Goal: Task Accomplishment & Management: Use online tool/utility

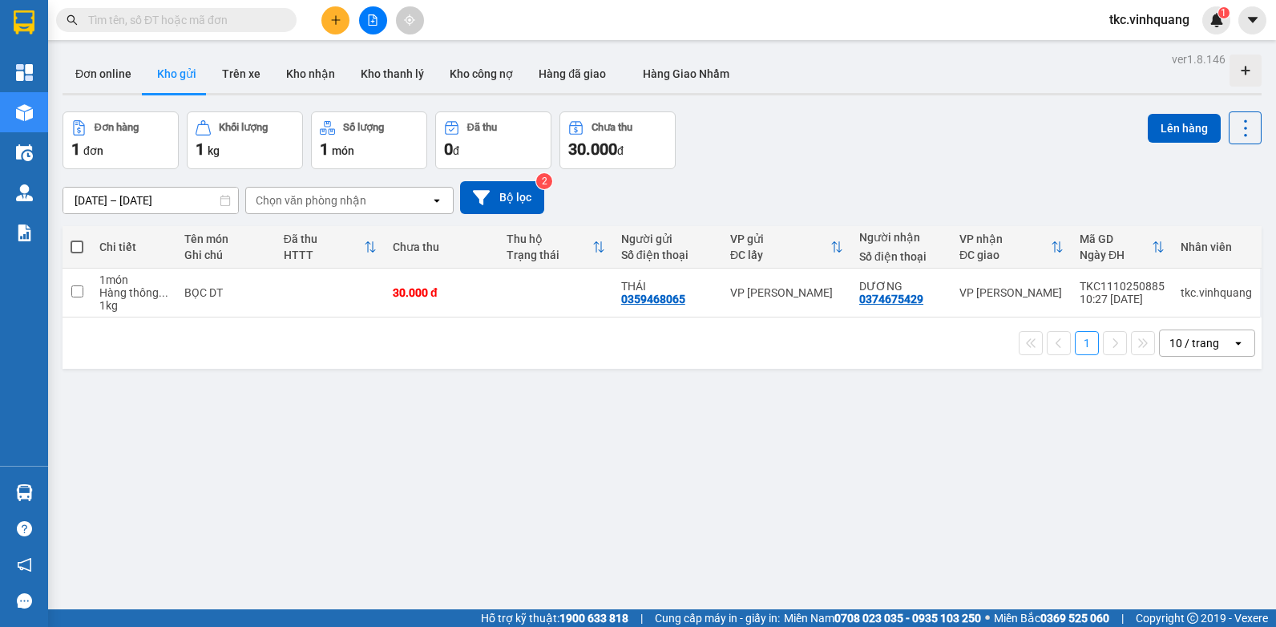
click at [75, 245] on span at bounding box center [77, 246] width 13 height 13
click at [77, 239] on input "checkbox" at bounding box center [77, 239] width 0 height 0
checkbox input "true"
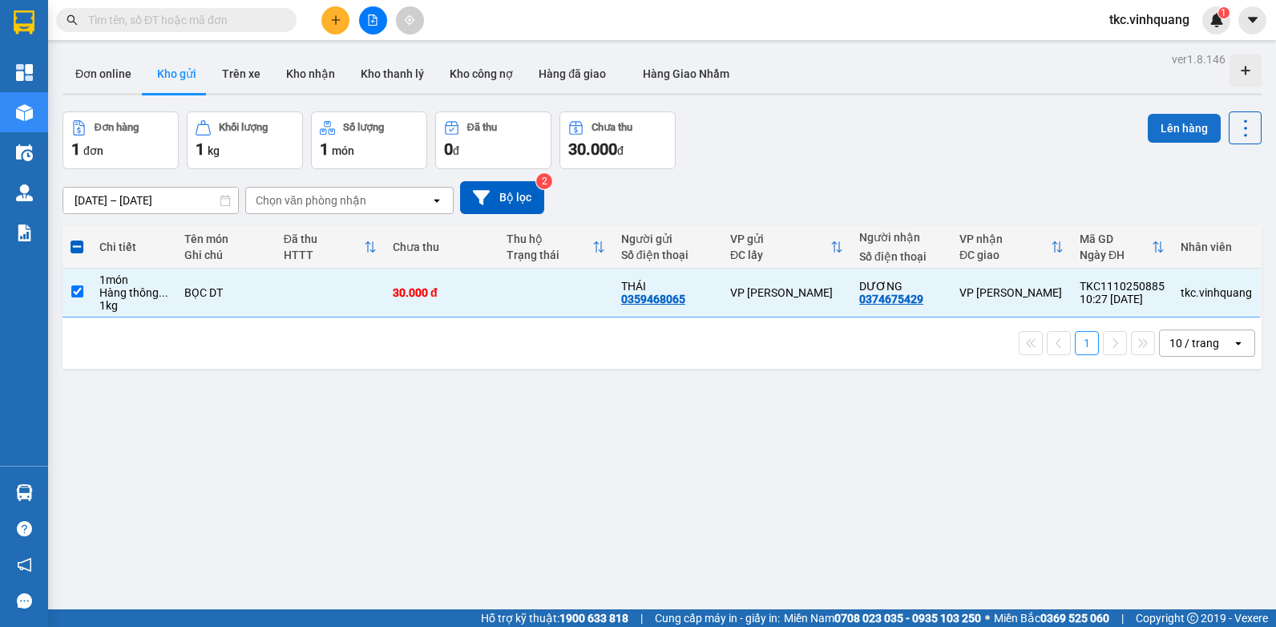
click at [1167, 118] on button "Lên hàng" at bounding box center [1183, 128] width 73 height 29
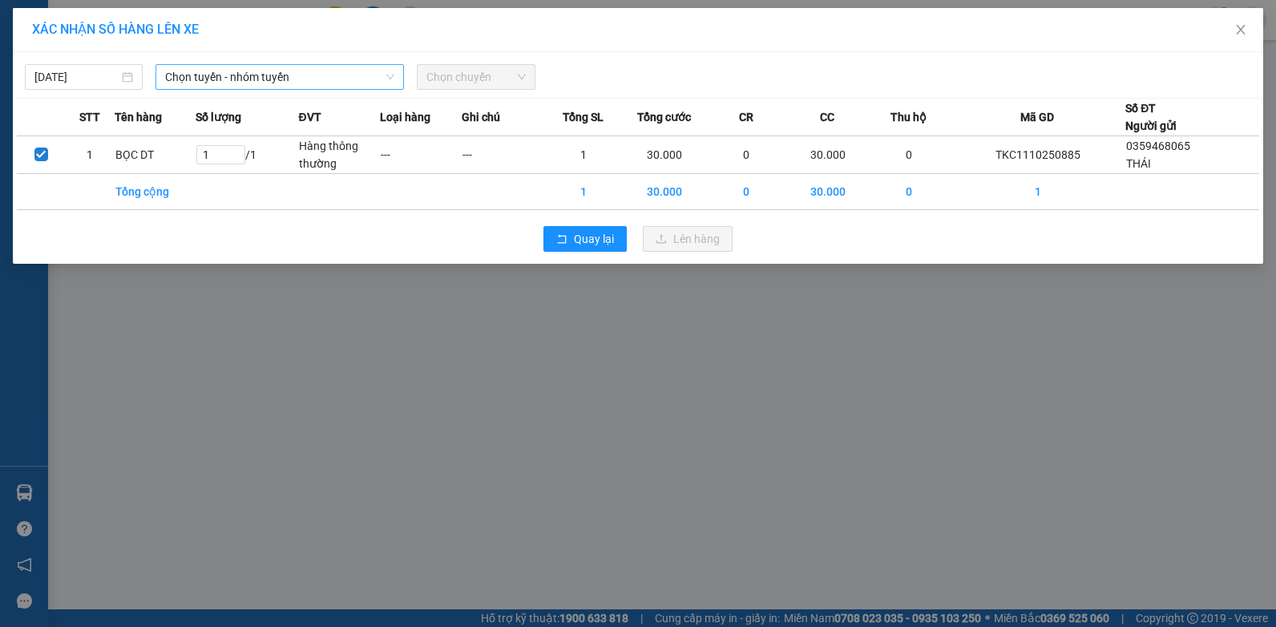
click at [239, 76] on span "Chọn tuyến - nhóm tuyến" at bounding box center [279, 77] width 229 height 24
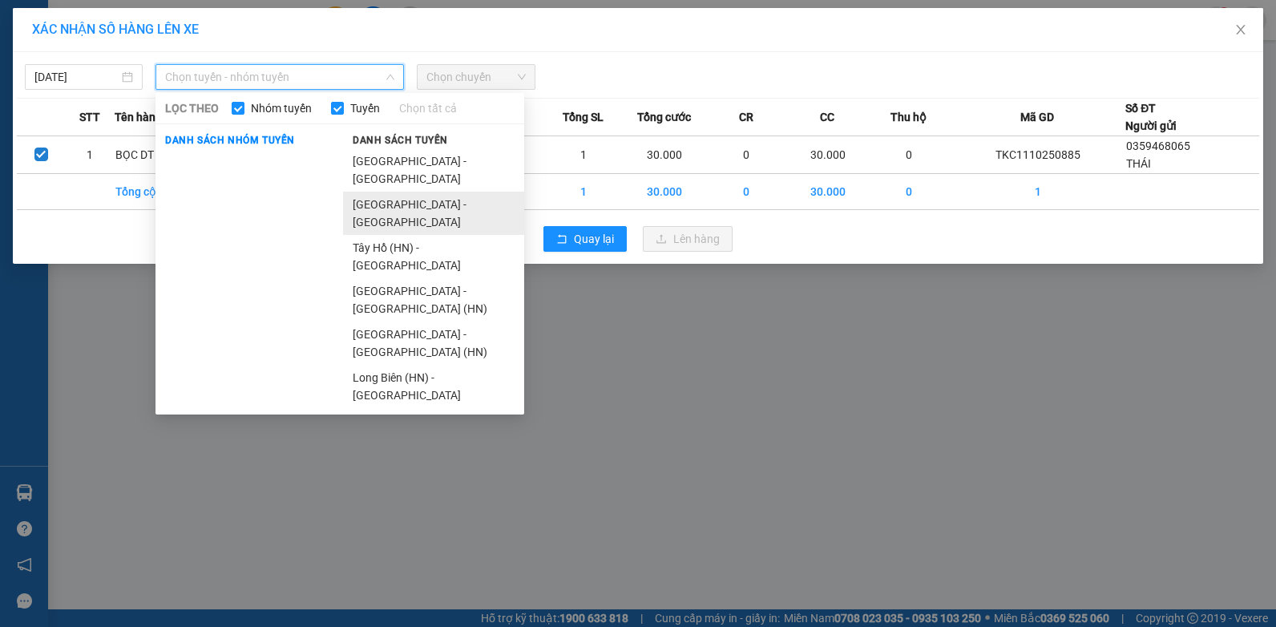
click at [369, 192] on li "[GEOGRAPHIC_DATA] - [GEOGRAPHIC_DATA]" at bounding box center [433, 213] width 181 height 43
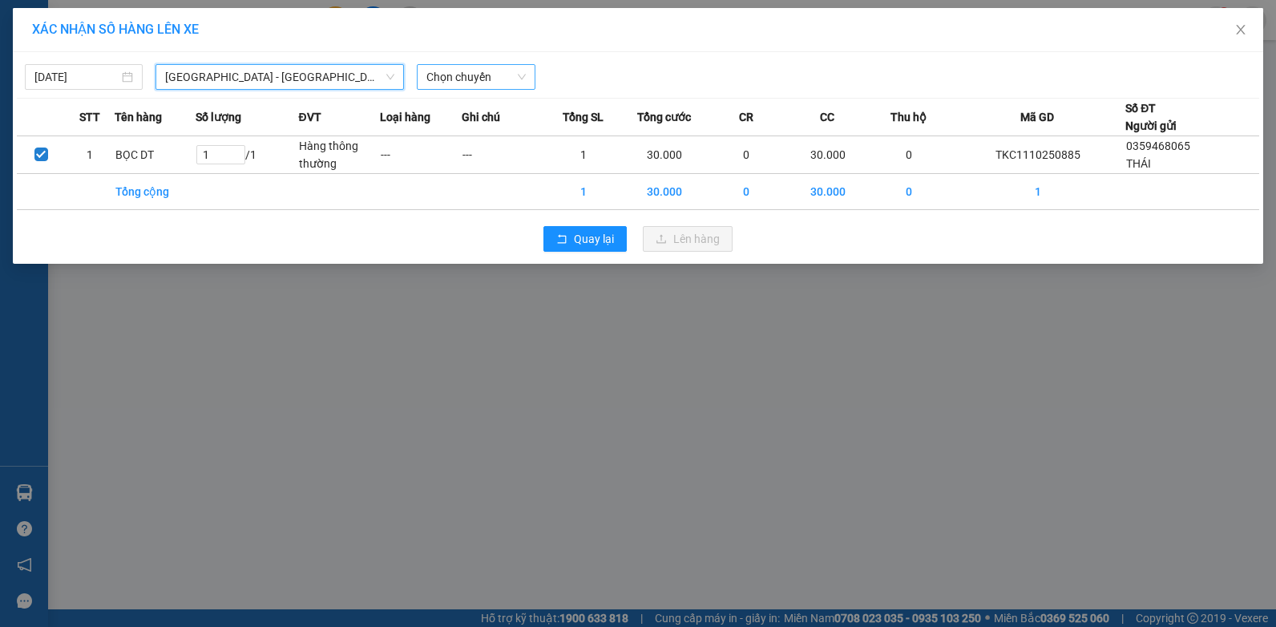
click at [446, 68] on span "Chọn chuyến" at bounding box center [475, 77] width 99 height 24
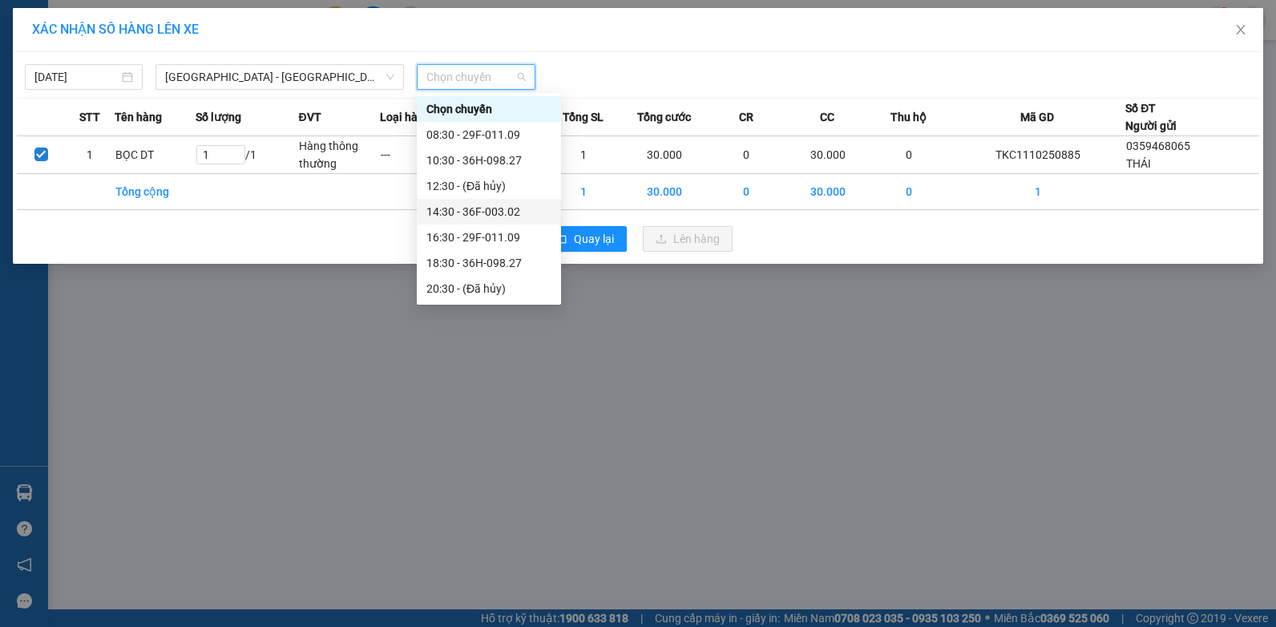
click at [465, 212] on div "14:30 - 36F-003.02" at bounding box center [488, 212] width 125 height 18
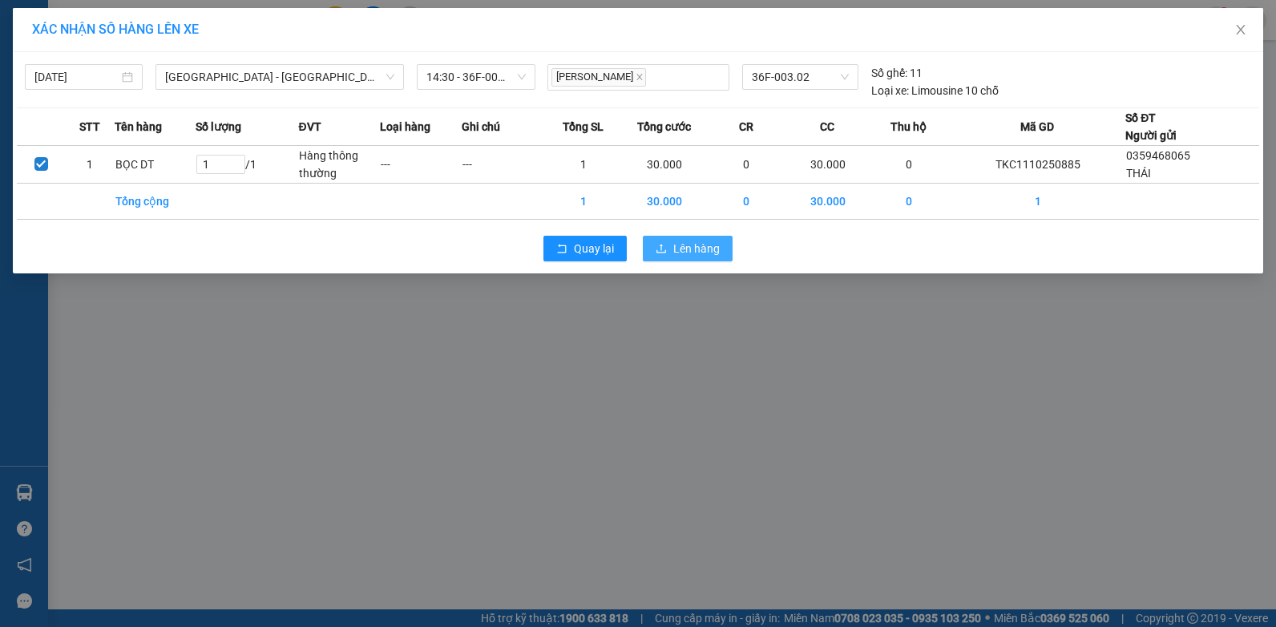
click at [701, 253] on span "Lên hàng" at bounding box center [696, 249] width 46 height 18
